Goal: Information Seeking & Learning: Learn about a topic

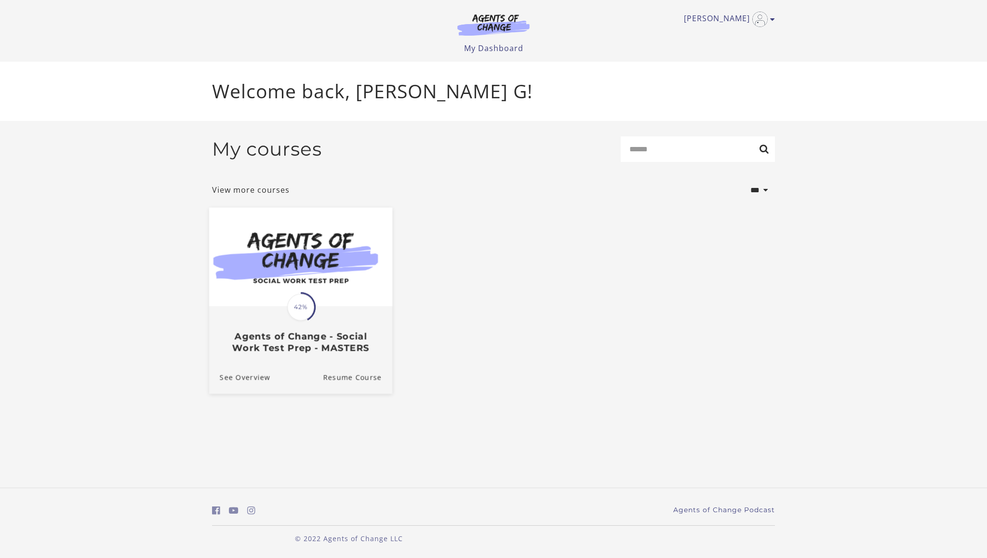
click at [255, 352] on h3 "Agents of Change - Social Work Test Prep - MASTERS" at bounding box center [301, 342] width 162 height 22
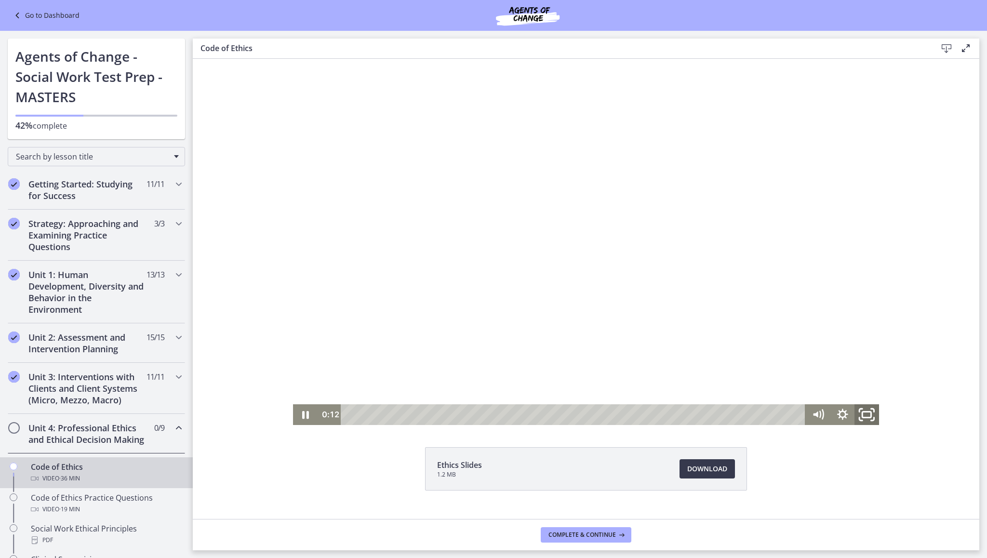
click at [858, 416] on icon "Fullscreen" at bounding box center [866, 414] width 29 height 25
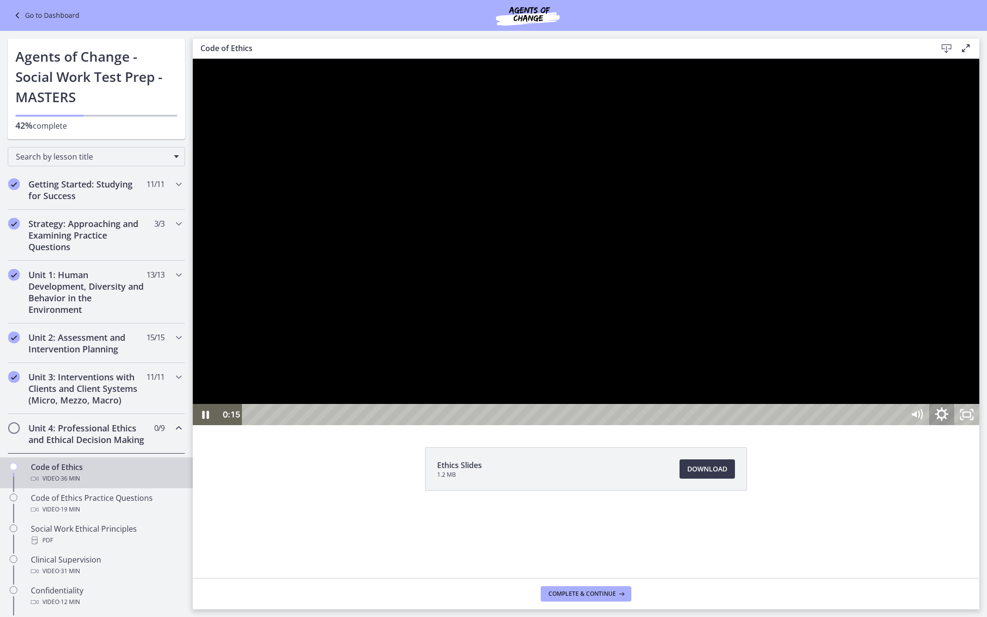
click at [957, 428] on icon "Show settings menu" at bounding box center [942, 415] width 30 height 26
click at [973, 383] on span "1.75x" at bounding box center [957, 372] width 31 height 21
click at [979, 341] on label "1.5x" at bounding box center [941, 330] width 75 height 22
click at [979, 425] on div at bounding box center [586, 242] width 787 height 366
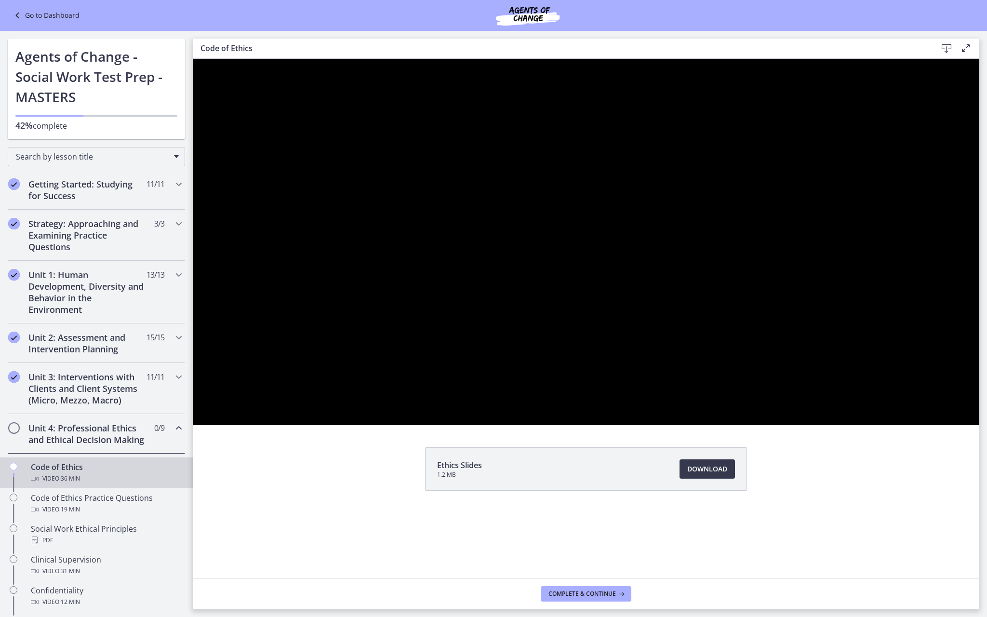
click at [979, 425] on div at bounding box center [586, 242] width 787 height 366
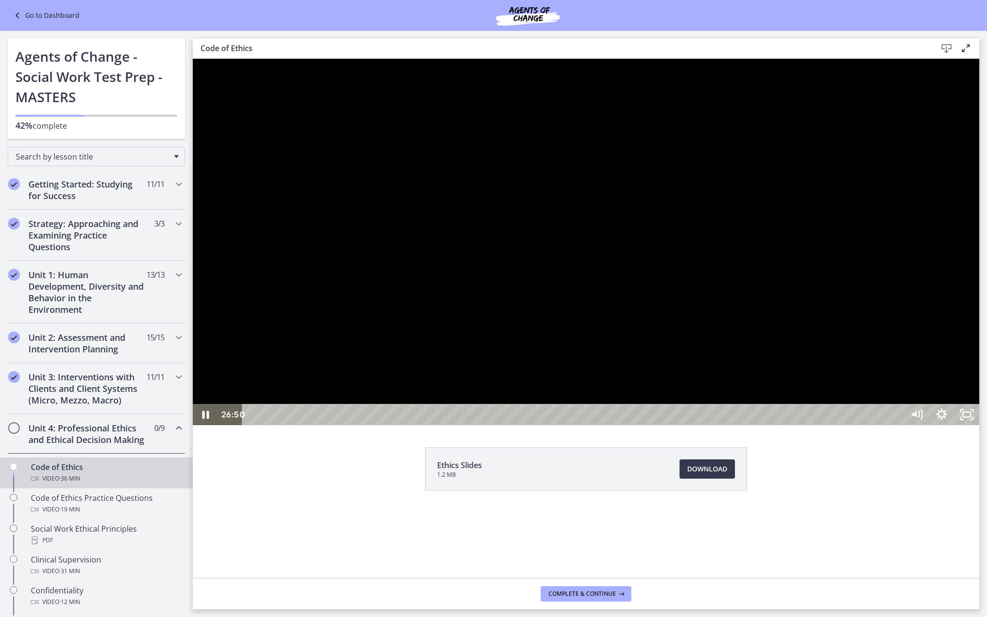
click at [754, 274] on div at bounding box center [586, 242] width 787 height 366
click at [723, 425] on div at bounding box center [586, 242] width 787 height 366
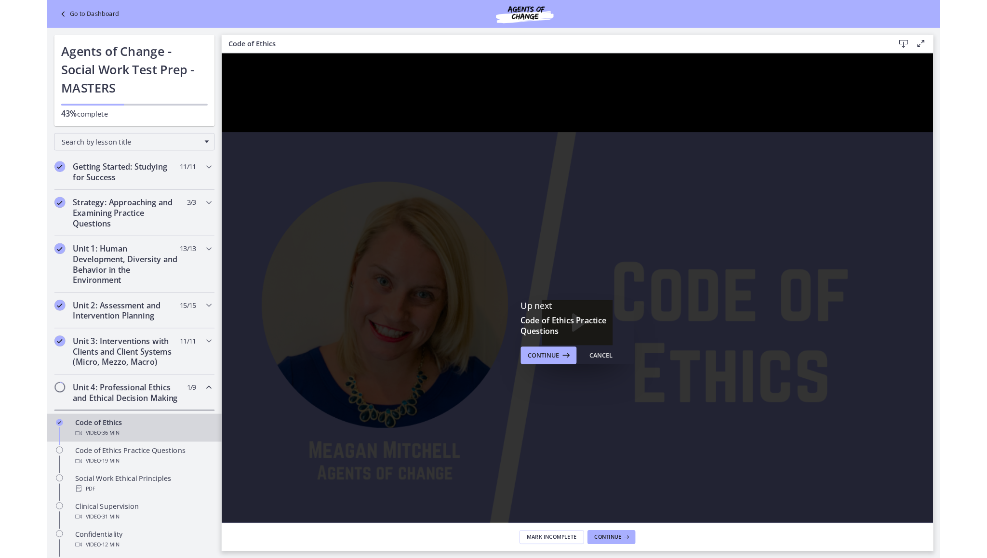
drag, startPoint x: 1194, startPoint y: 657, endPoint x: 1194, endPoint y: 599, distance: 58.8
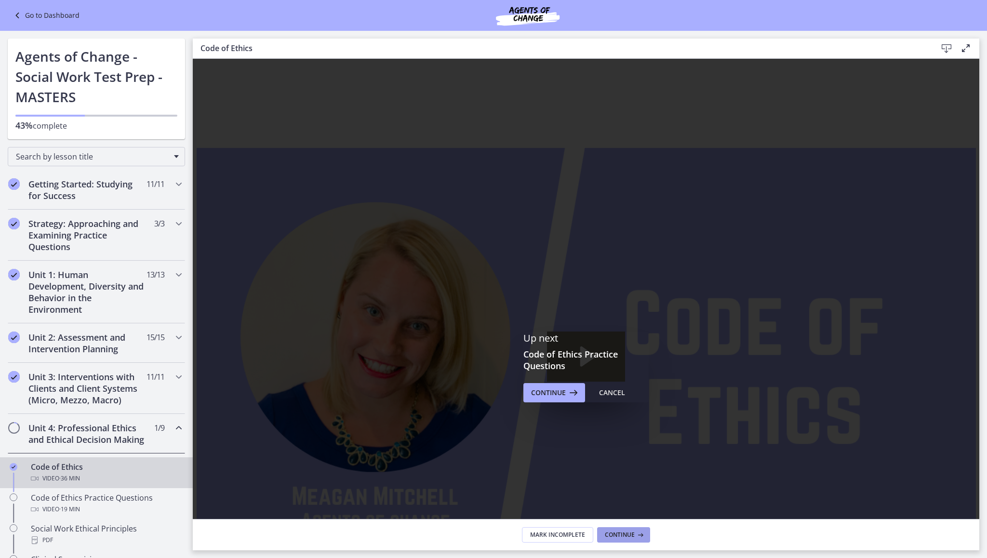
click at [631, 532] on span "Continue" at bounding box center [620, 535] width 30 height 8
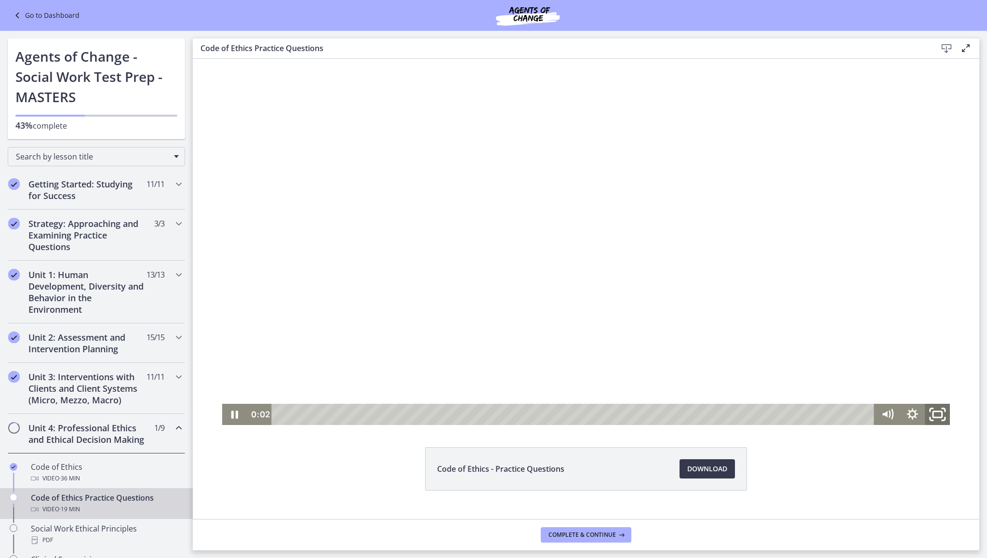
drag, startPoint x: 932, startPoint y: 415, endPoint x: 1124, endPoint y: 533, distance: 225.4
click at [932, 415] on icon "Fullscreen" at bounding box center [938, 415] width 30 height 26
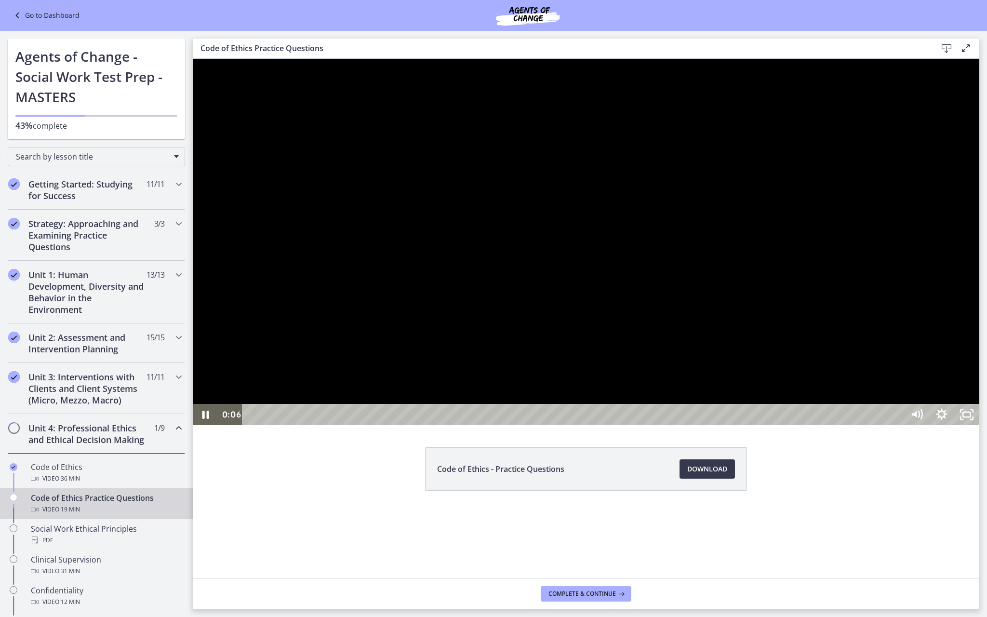
click at [979, 425] on div at bounding box center [586, 242] width 787 height 366
click at [881, 425] on div at bounding box center [586, 242] width 787 height 366
click at [872, 372] on div at bounding box center [586, 242] width 787 height 366
click at [736, 384] on div at bounding box center [586, 242] width 787 height 366
click at [973, 425] on div at bounding box center [586, 242] width 787 height 366
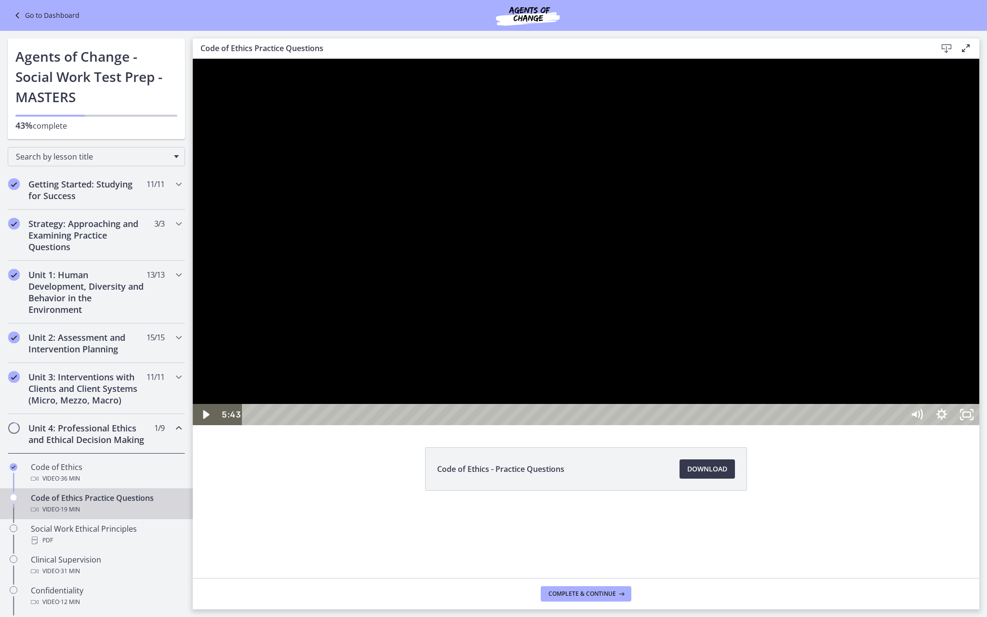
click at [684, 425] on div at bounding box center [586, 242] width 787 height 366
click at [979, 425] on div at bounding box center [586, 242] width 787 height 366
click at [647, 425] on div at bounding box center [586, 242] width 787 height 366
click at [907, 425] on div at bounding box center [586, 242] width 787 height 366
click at [723, 380] on div at bounding box center [586, 242] width 787 height 366
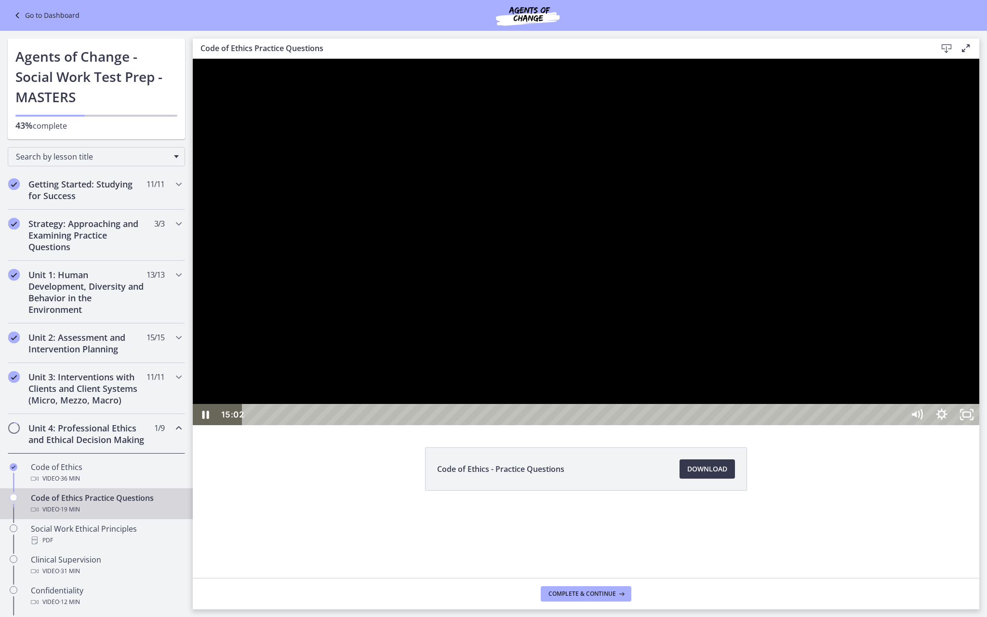
click at [882, 425] on div at bounding box center [586, 242] width 787 height 366
click at [955, 425] on div at bounding box center [586, 242] width 787 height 366
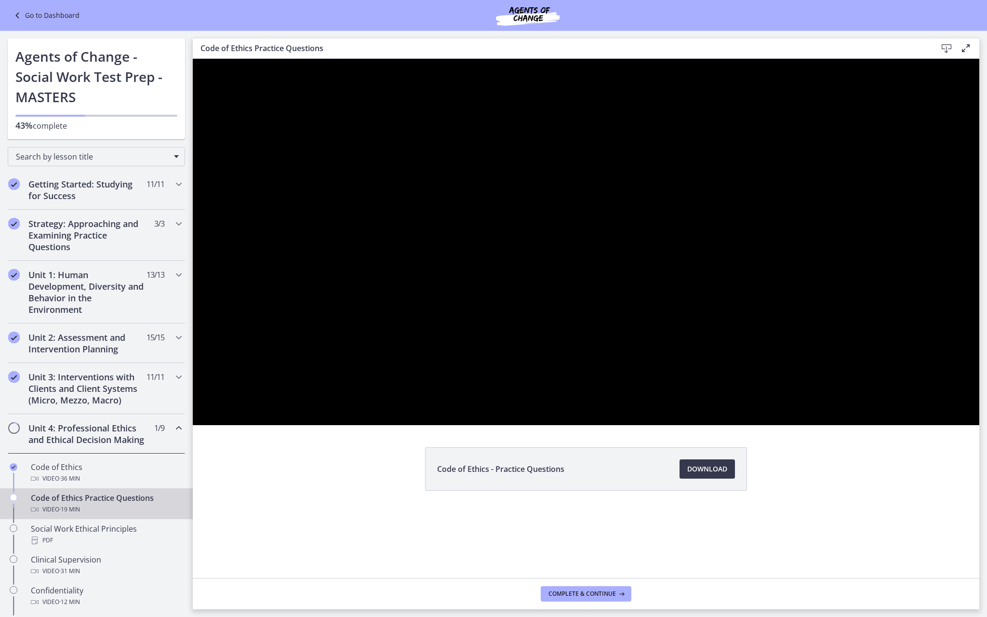
click at [952, 425] on div at bounding box center [586, 242] width 787 height 366
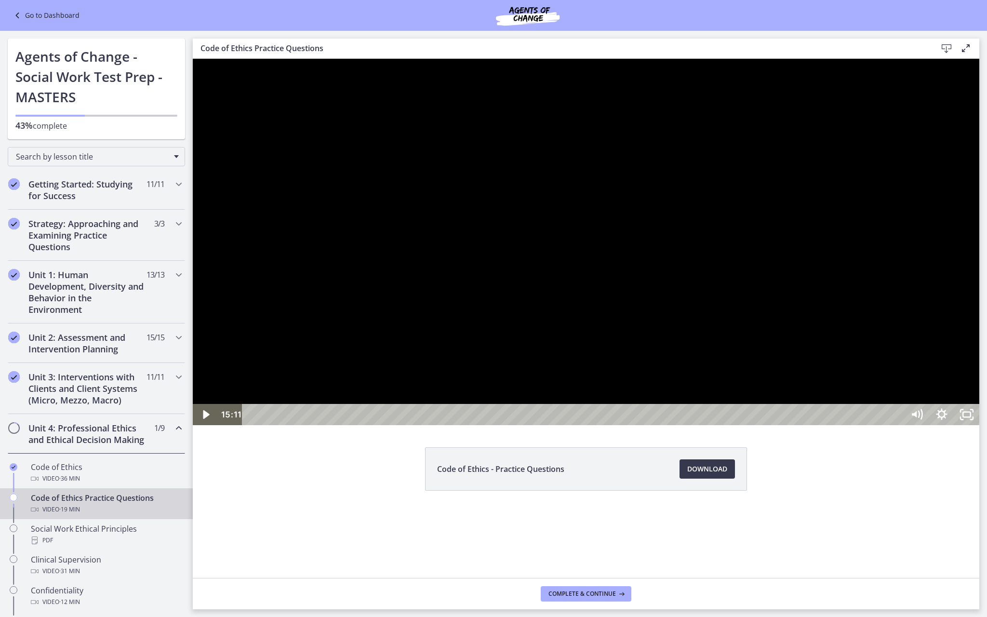
click at [795, 425] on div at bounding box center [586, 242] width 787 height 366
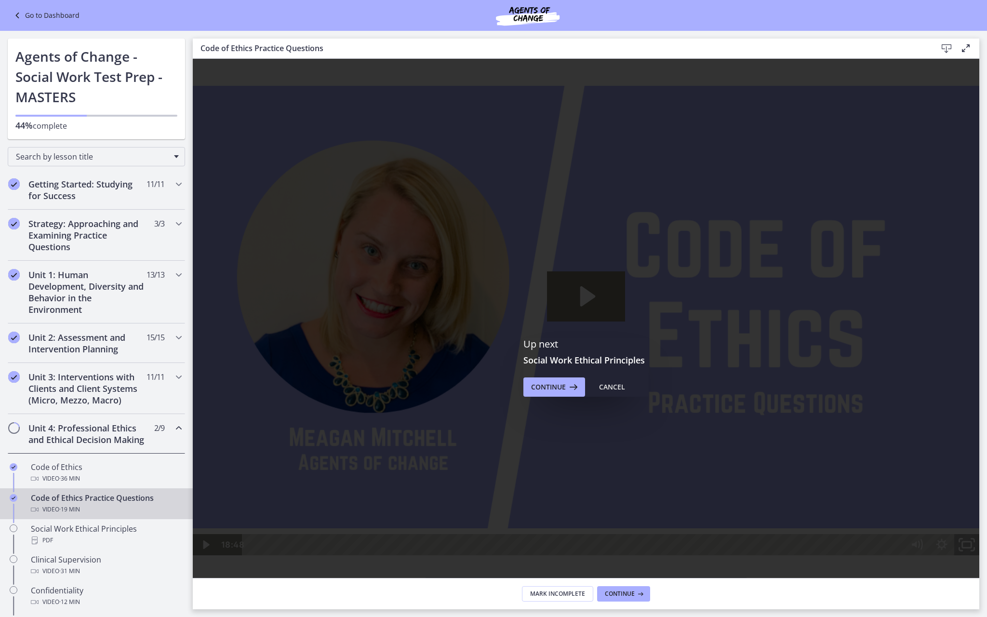
click at [982, 558] on icon "Fullscreen" at bounding box center [967, 545] width 30 height 26
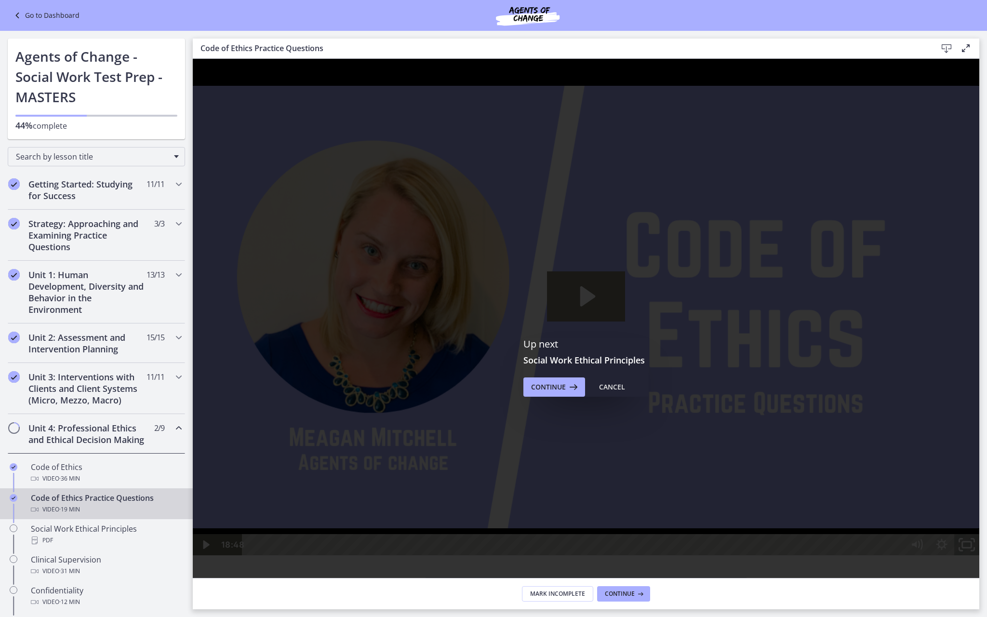
click at [982, 558] on icon "Unfullscreen" at bounding box center [967, 545] width 30 height 26
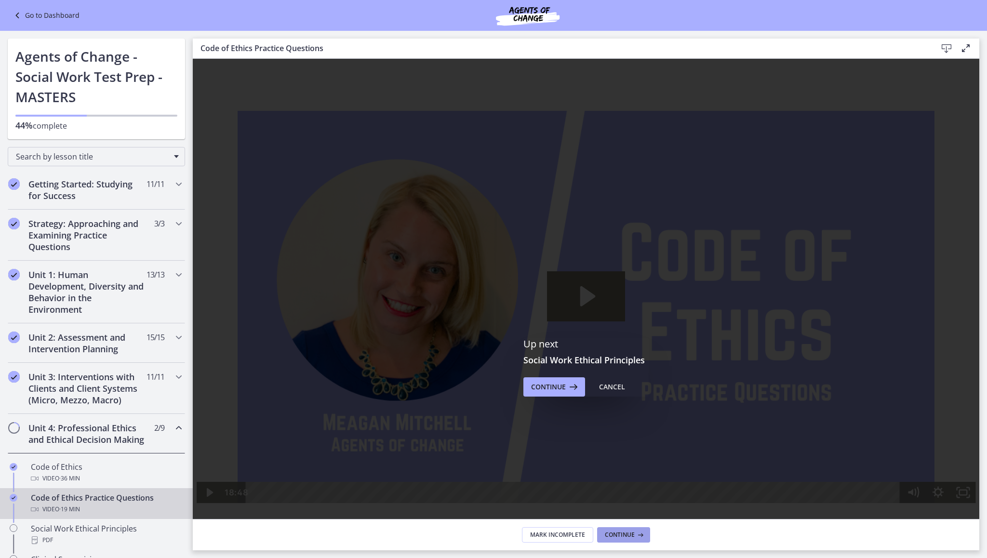
click at [637, 535] on icon at bounding box center [640, 535] width 10 height 8
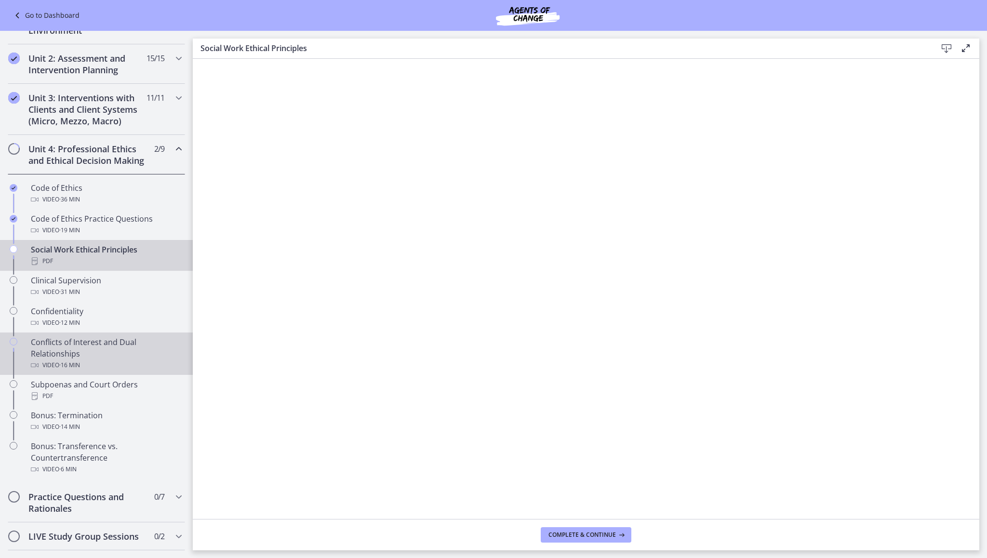
scroll to position [282, 0]
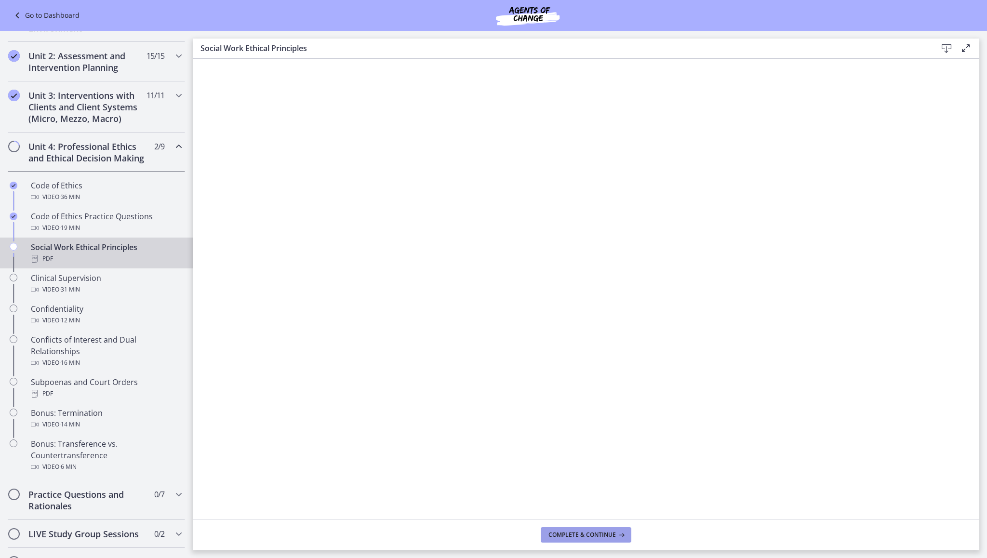
click at [615, 536] on span "Complete & continue" at bounding box center [582, 535] width 67 height 8
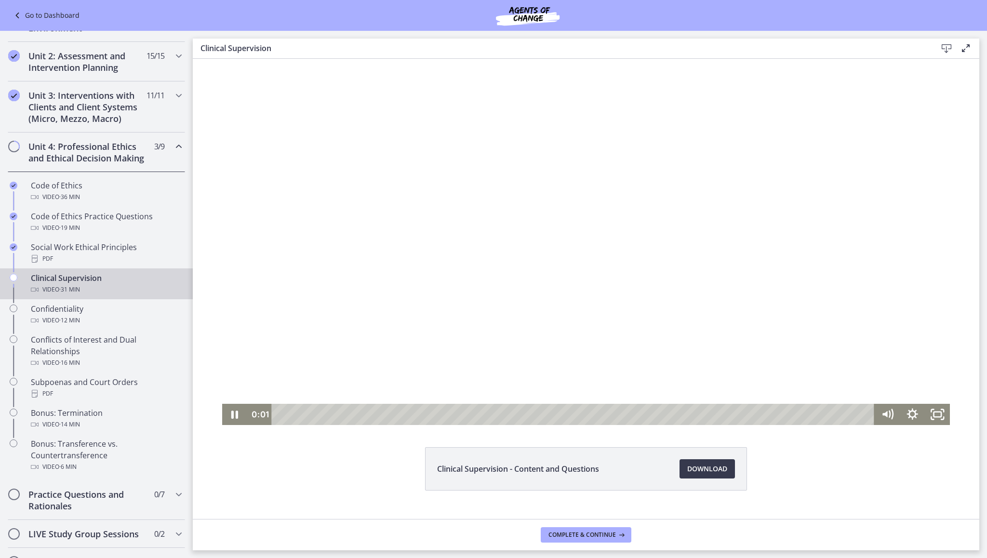
click at [578, 355] on div at bounding box center [586, 242] width 728 height 366
click at [516, 345] on div at bounding box center [586, 242] width 728 height 366
click at [749, 287] on div at bounding box center [586, 242] width 728 height 366
click at [651, 209] on div at bounding box center [586, 242] width 728 height 366
click at [936, 414] on icon "Fullscreen" at bounding box center [937, 414] width 25 height 21
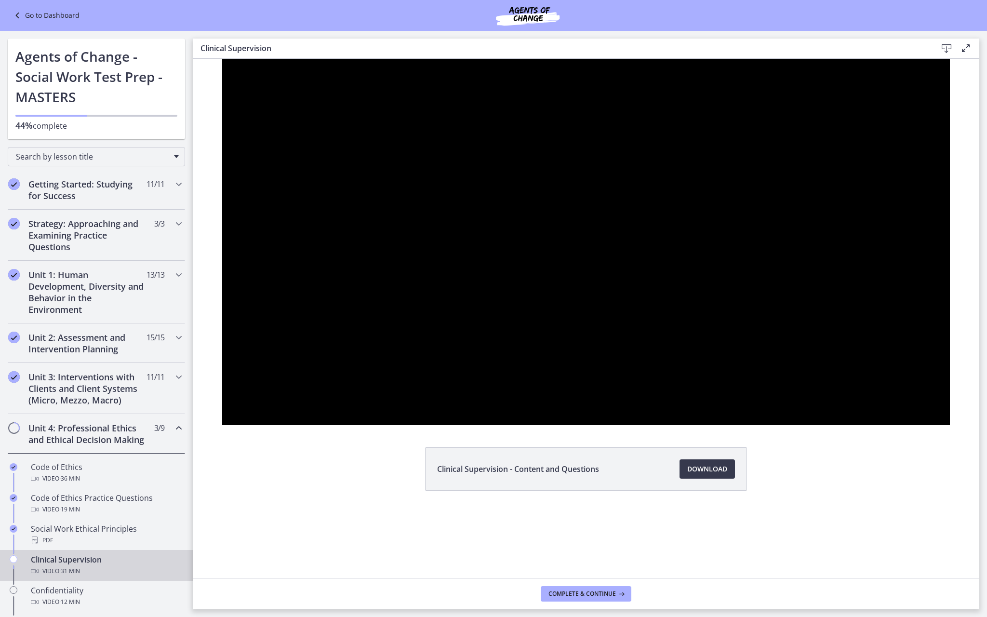
scroll to position [282, 0]
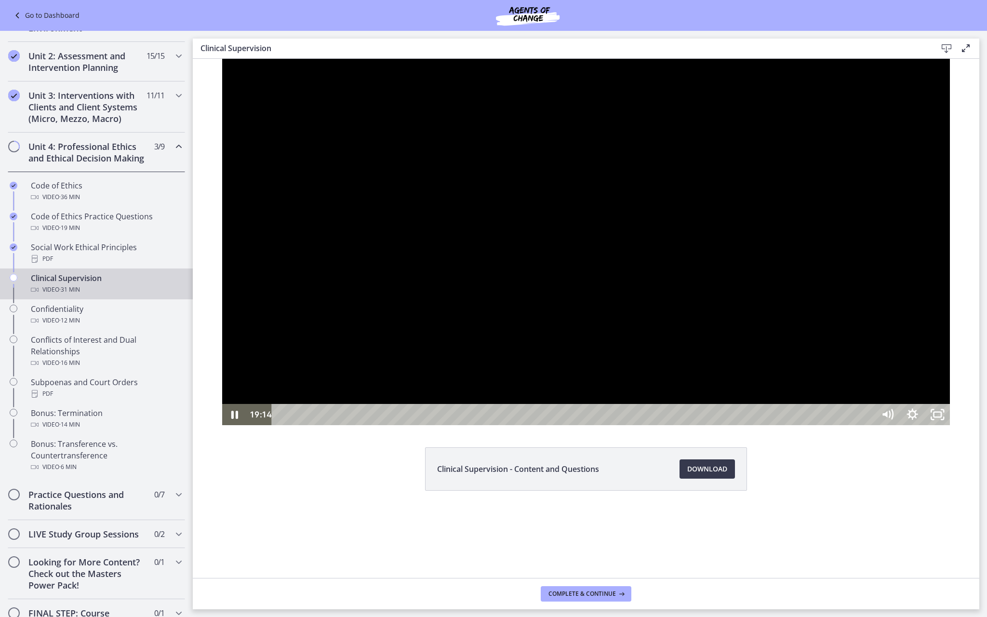
click at [894, 422] on div at bounding box center [586, 242] width 728 height 366
click at [951, 406] on div at bounding box center [586, 242] width 728 height 366
click at [912, 425] on div at bounding box center [586, 242] width 728 height 366
click at [884, 375] on div at bounding box center [586, 242] width 728 height 366
click at [951, 327] on div at bounding box center [586, 242] width 728 height 366
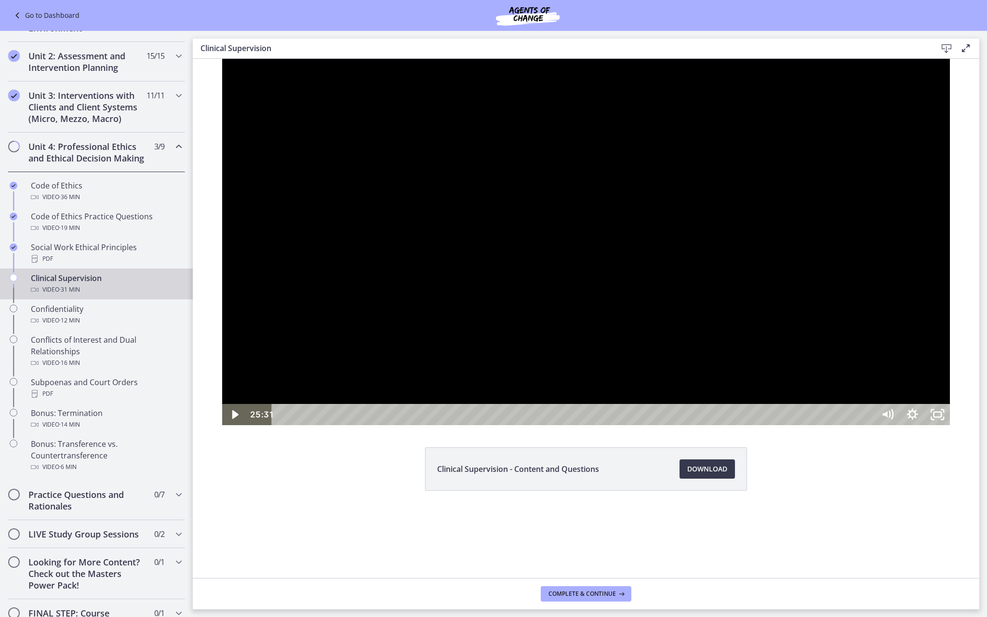
click at [879, 379] on div at bounding box center [586, 242] width 728 height 366
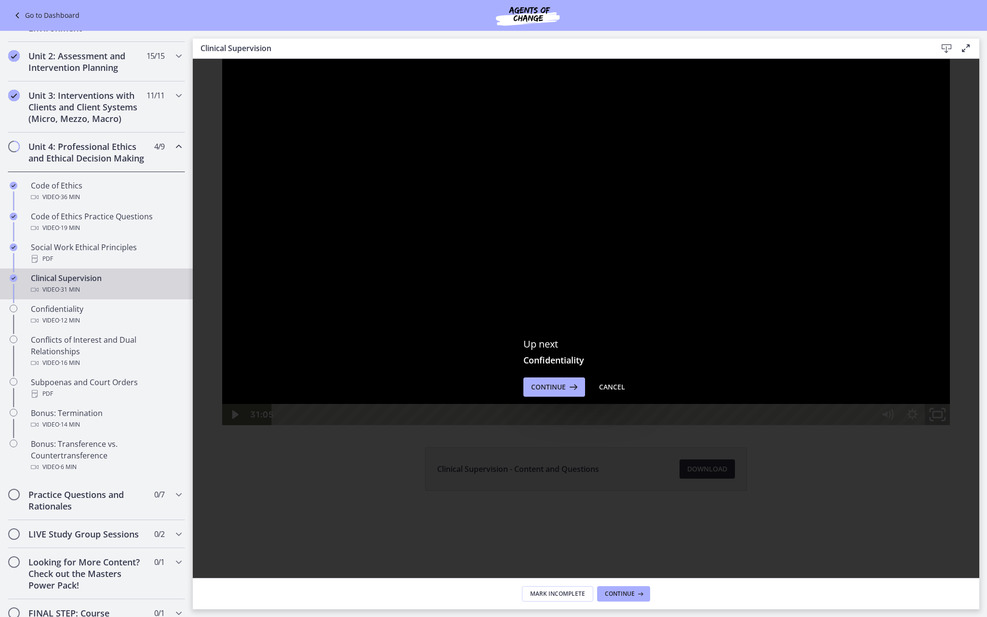
click at [952, 428] on icon "Unfullscreen" at bounding box center [938, 415] width 30 height 26
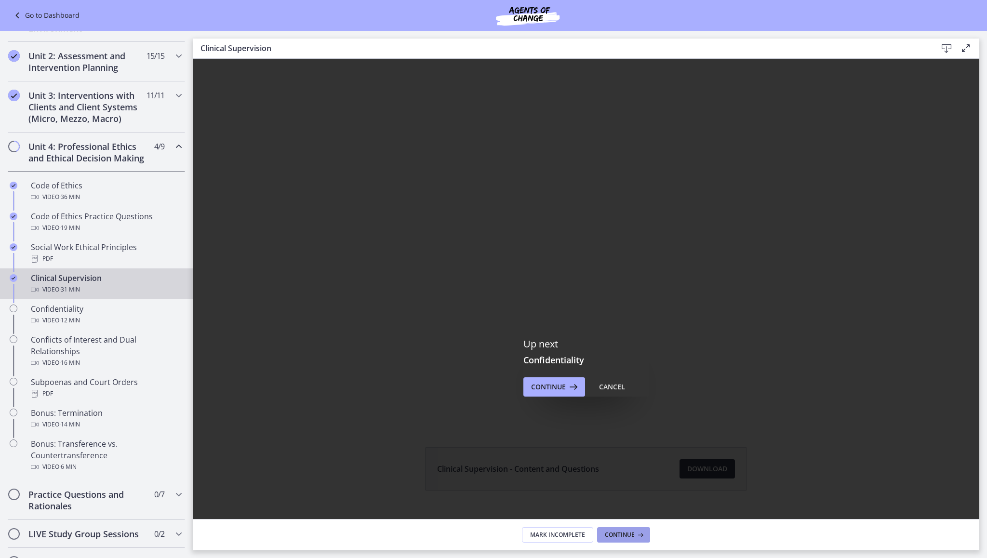
click at [618, 533] on span "Continue" at bounding box center [620, 535] width 30 height 8
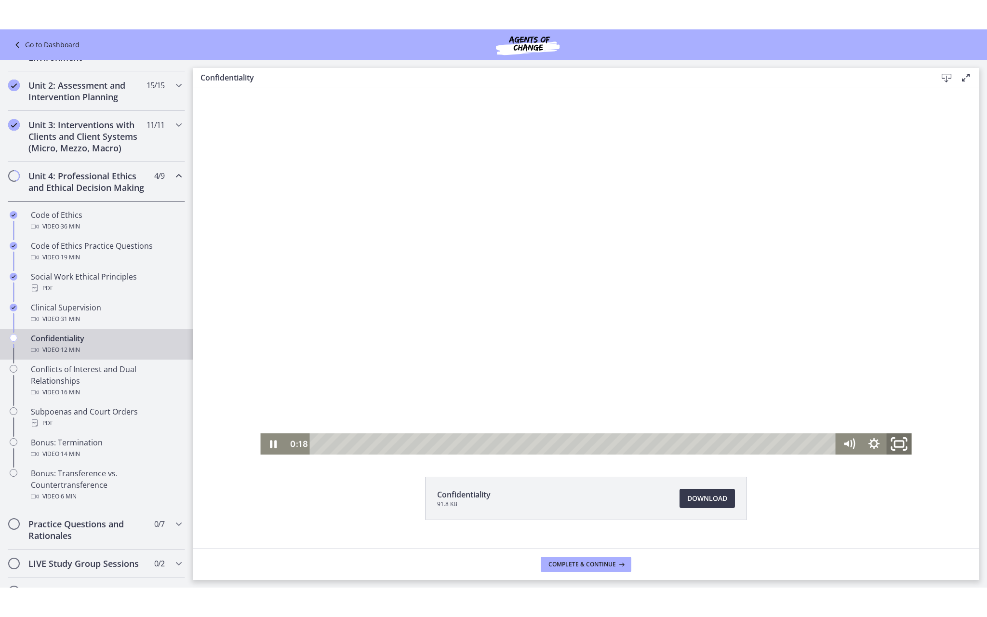
click at [901, 445] on icon "Fullscreen" at bounding box center [899, 444] width 30 height 26
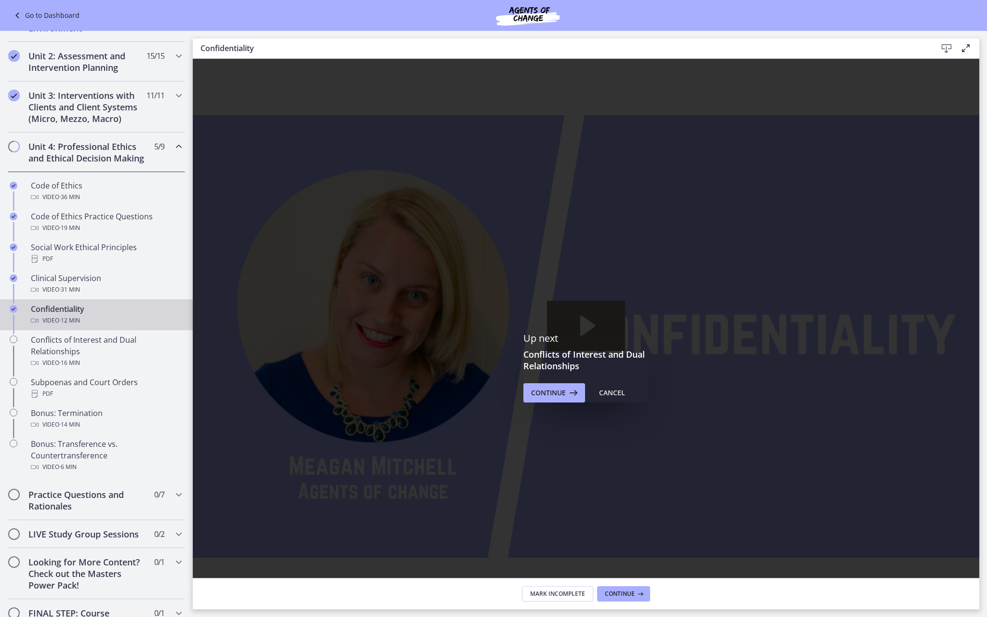
click at [972, 606] on rect "Fullscreen" at bounding box center [967, 604] width 9 height 6
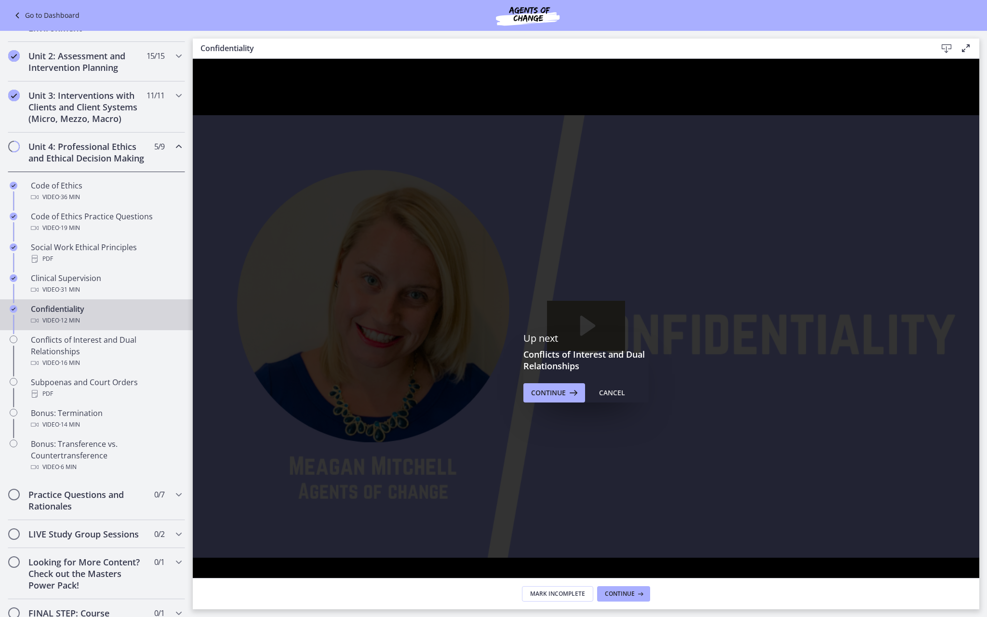
click at [972, 606] on rect "Unfullscreen" at bounding box center [967, 604] width 9 height 6
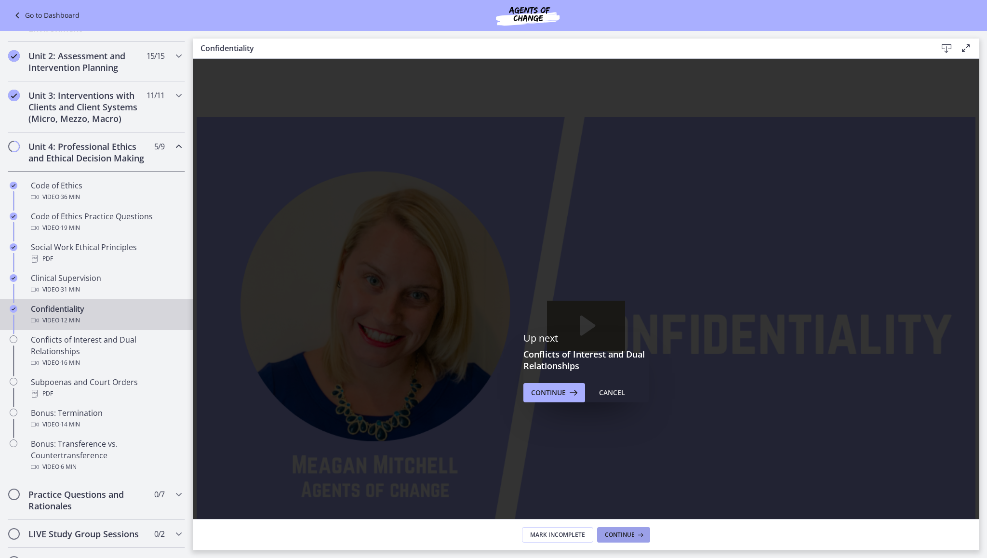
click at [621, 534] on span "Continue" at bounding box center [620, 535] width 30 height 8
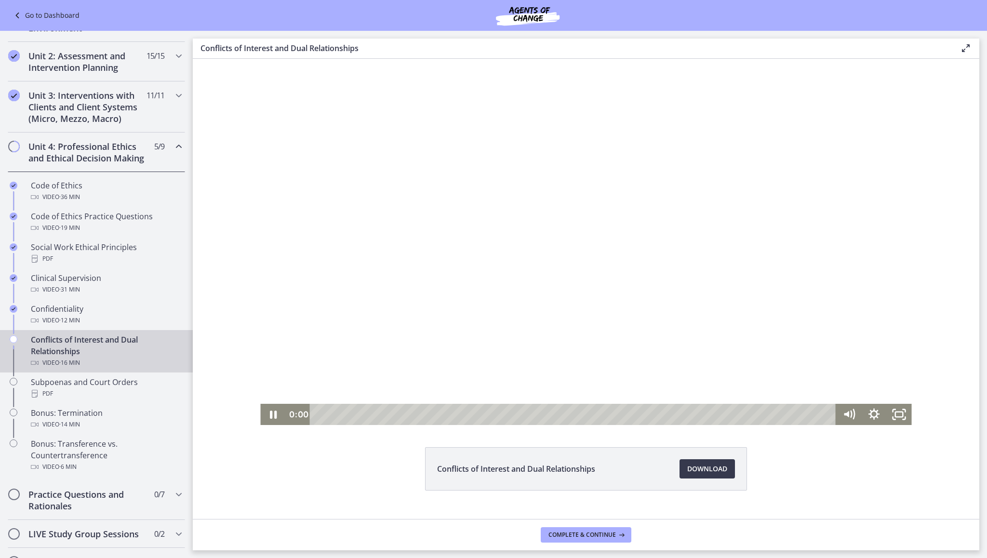
click at [542, 271] on div at bounding box center [585, 242] width 651 height 366
click at [503, 268] on div at bounding box center [585, 242] width 651 height 366
click at [660, 219] on div at bounding box center [585, 242] width 651 height 366
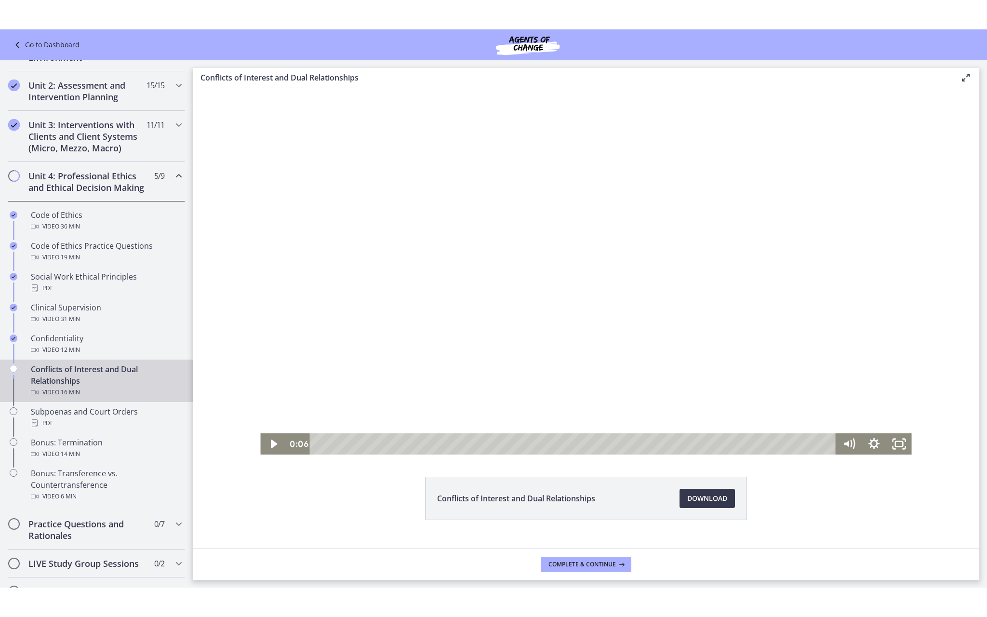
scroll to position [3, 0]
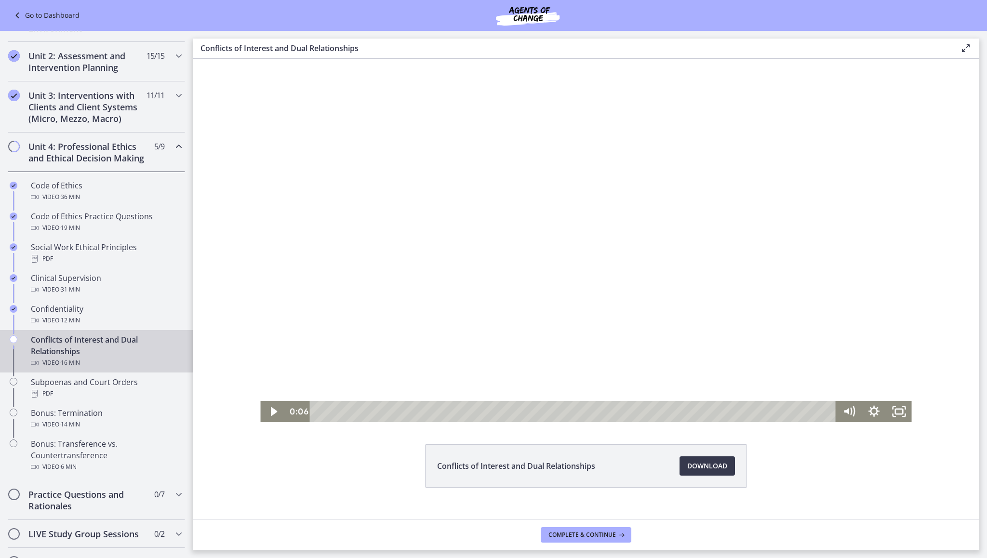
click at [660, 219] on div at bounding box center [585, 239] width 651 height 366
click at [899, 416] on icon "Fullscreen" at bounding box center [899, 412] width 30 height 26
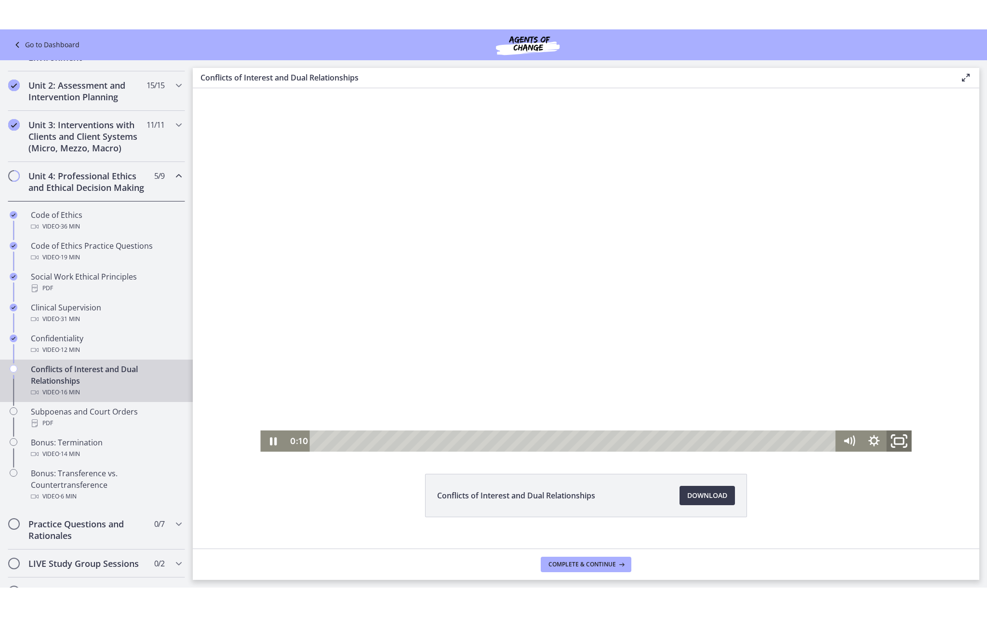
scroll to position [0, 0]
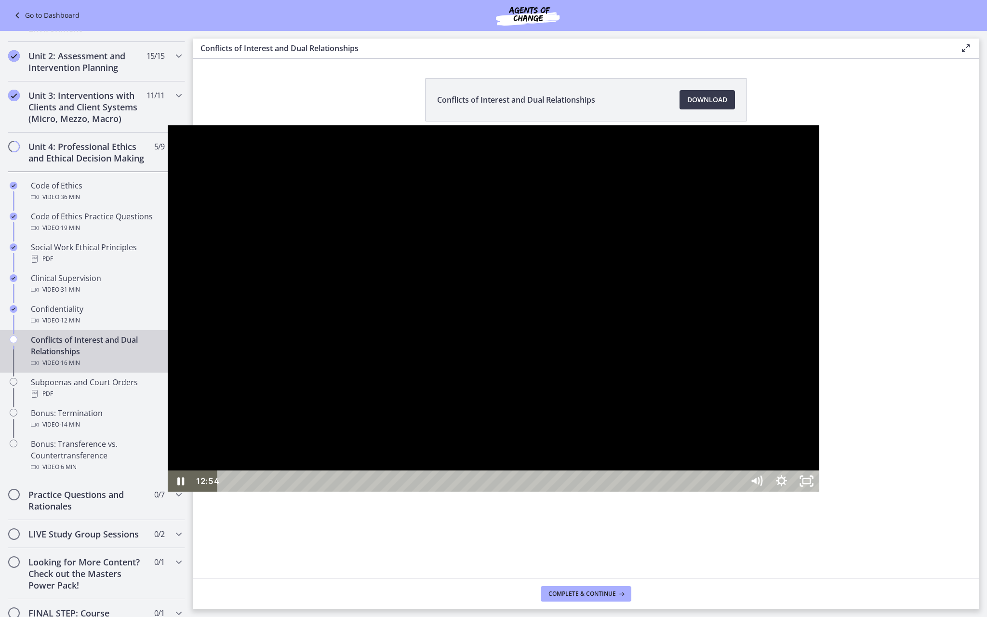
click at [558, 402] on div at bounding box center [493, 308] width 651 height 366
click at [509, 329] on div at bounding box center [493, 308] width 651 height 366
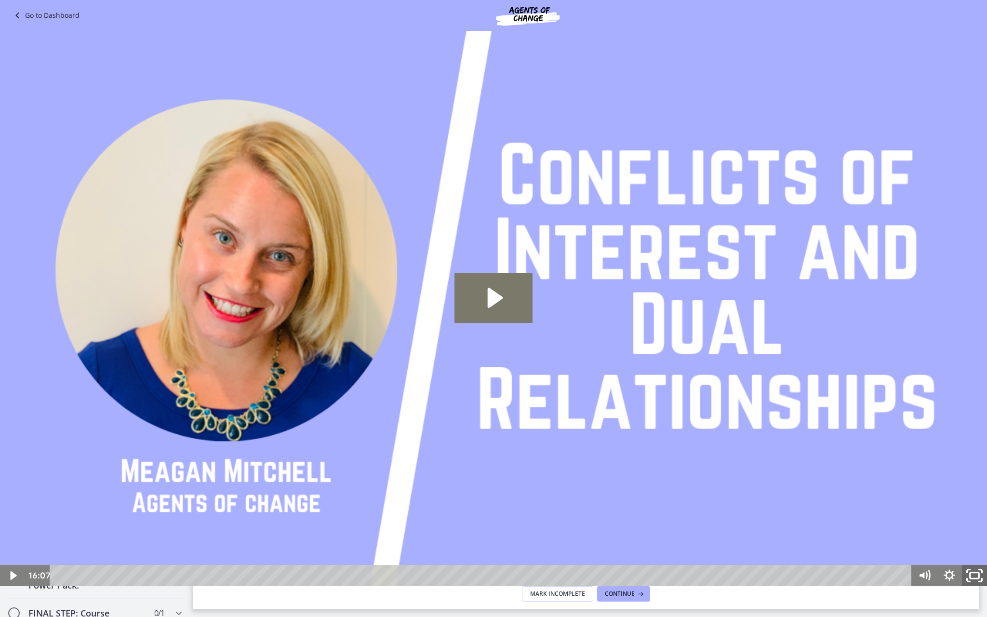
click at [971, 573] on rect "Fullscreen" at bounding box center [974, 576] width 9 height 6
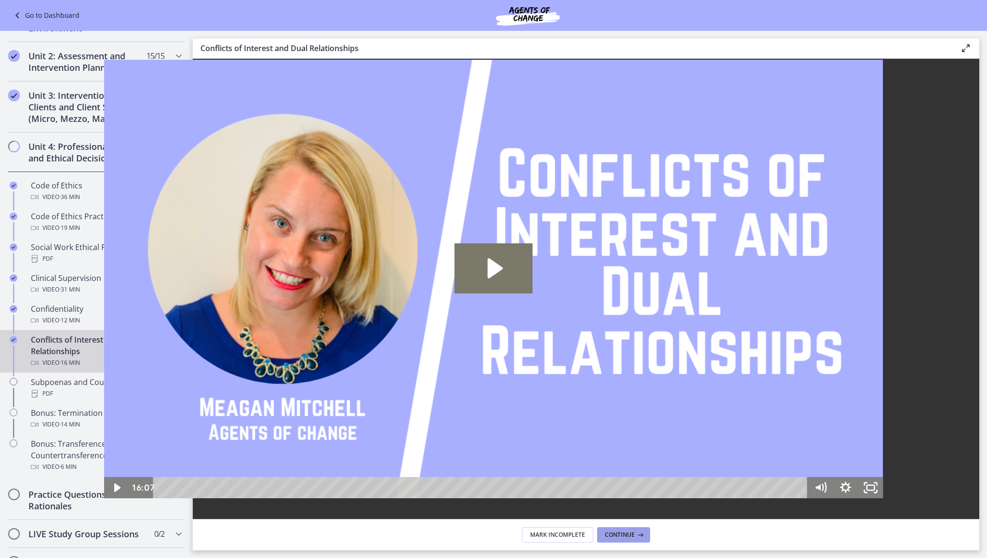
click at [624, 536] on span "Continue" at bounding box center [620, 535] width 30 height 8
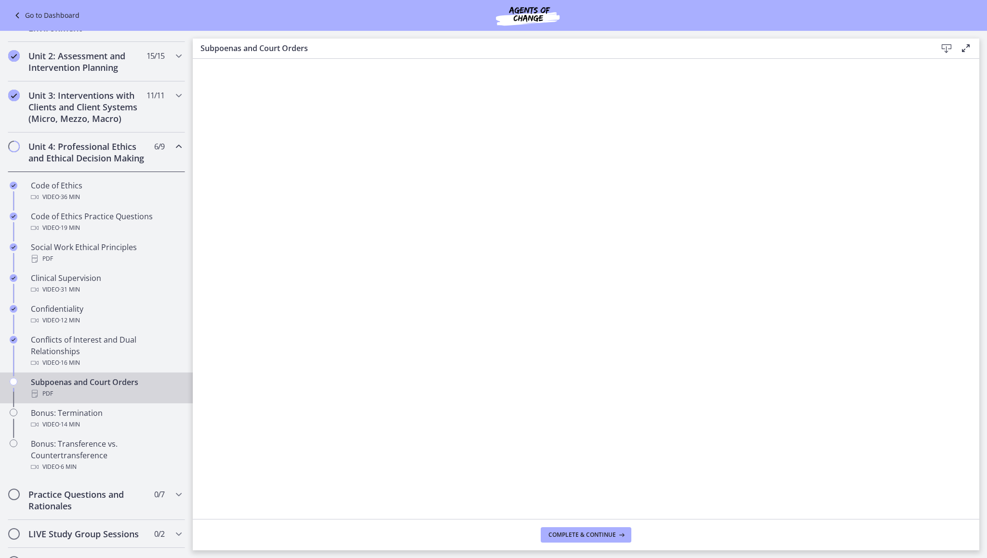
click at [70, 18] on link "Go to Dashboard" at bounding box center [46, 16] width 68 height 12
